Goal: Navigation & Orientation: Find specific page/section

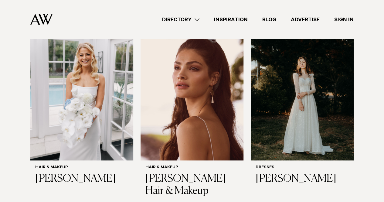
scroll to position [243, 0]
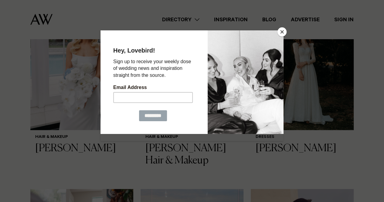
click at [280, 32] on button "Close" at bounding box center [281, 31] width 9 height 9
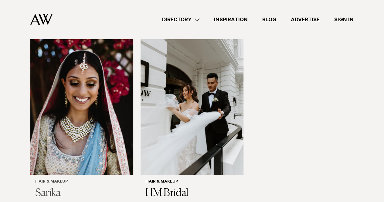
scroll to position [1396, 0]
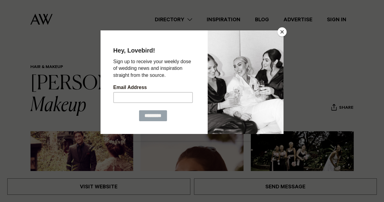
click at [281, 31] on button "Close" at bounding box center [281, 31] width 9 height 9
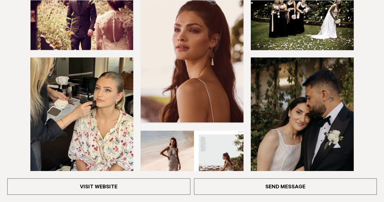
scroll to position [152, 0]
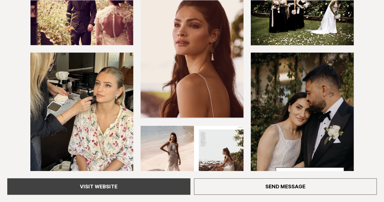
click at [137, 190] on link "Visit Website" at bounding box center [98, 186] width 183 height 16
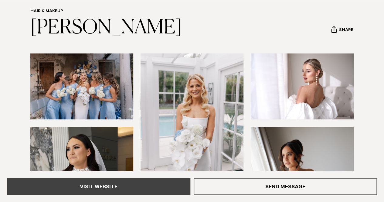
scroll to position [61, 0]
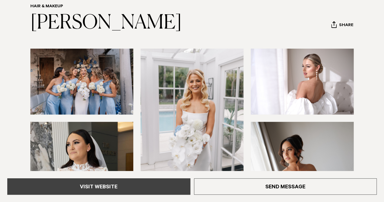
click at [129, 184] on link "Visit Website" at bounding box center [98, 186] width 183 height 16
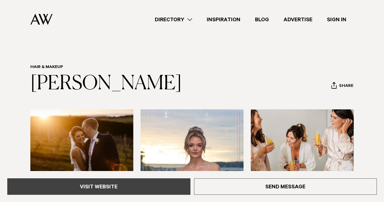
click at [131, 187] on link "Visit Website" at bounding box center [98, 186] width 183 height 16
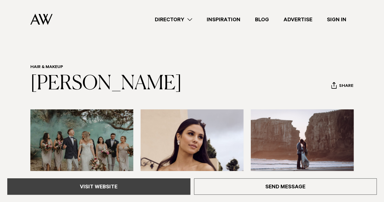
click at [127, 181] on link "Visit Website" at bounding box center [98, 186] width 183 height 16
